Goal: Check status

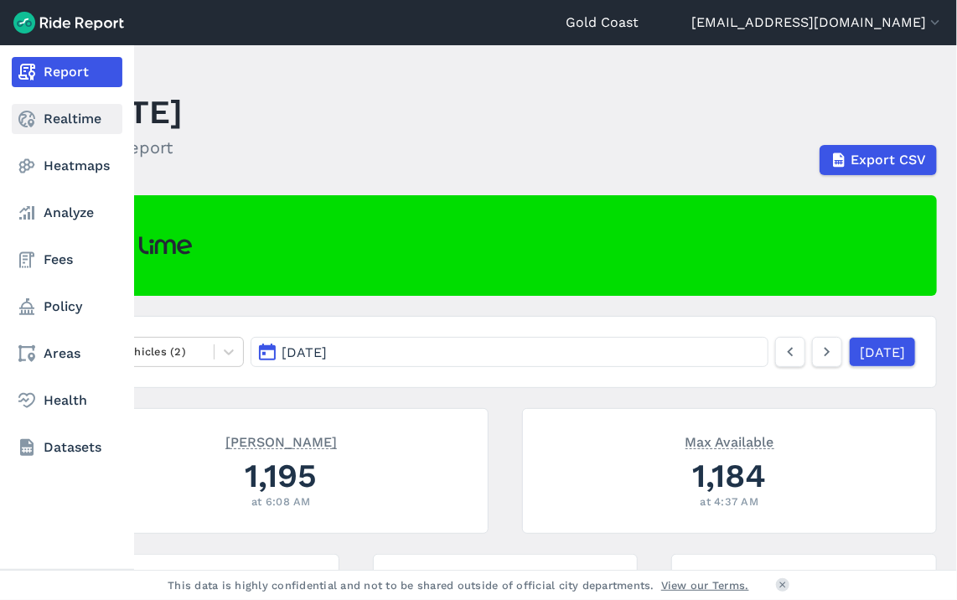
click at [52, 121] on link "Realtime" at bounding box center [67, 119] width 111 height 30
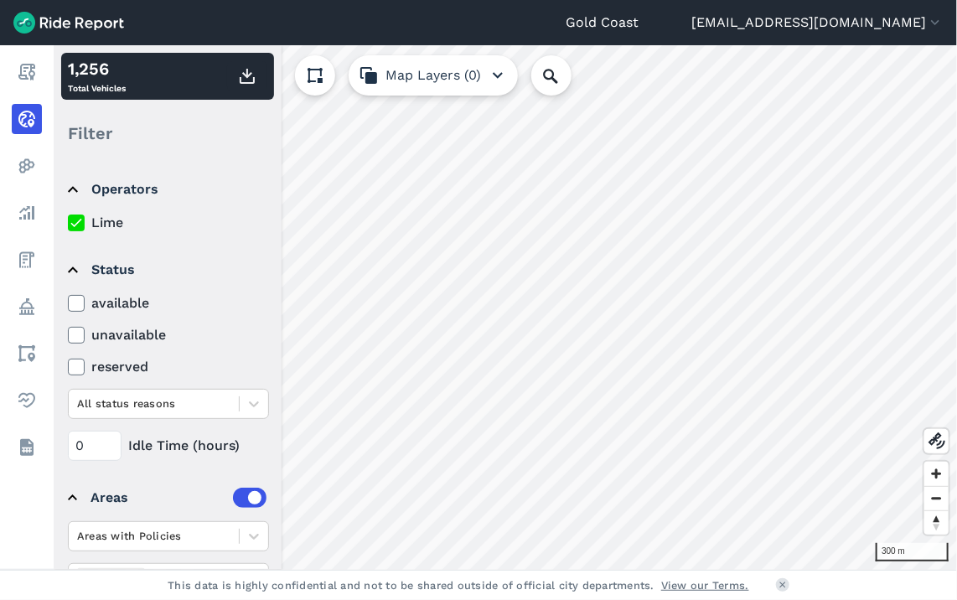
click at [467, 82] on div "300 m 1,256 Total Vehicles Filter Operators Lime Status available unavailable r…" at bounding box center [505, 307] width 903 height 524
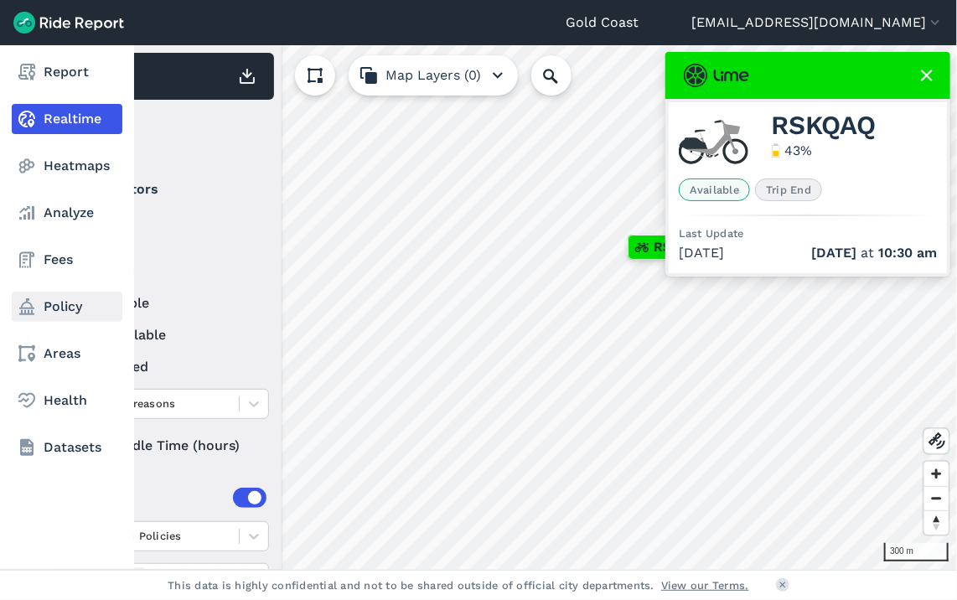
click at [23, 311] on icon at bounding box center [27, 307] width 20 height 20
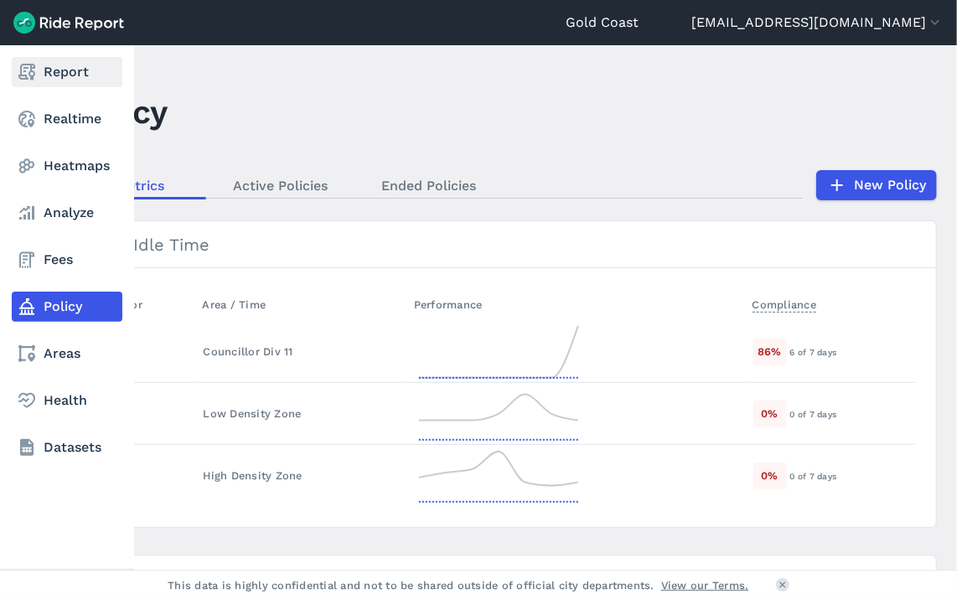
click at [25, 62] on icon at bounding box center [27, 72] width 20 height 20
